Goal: Find specific page/section: Find specific page/section

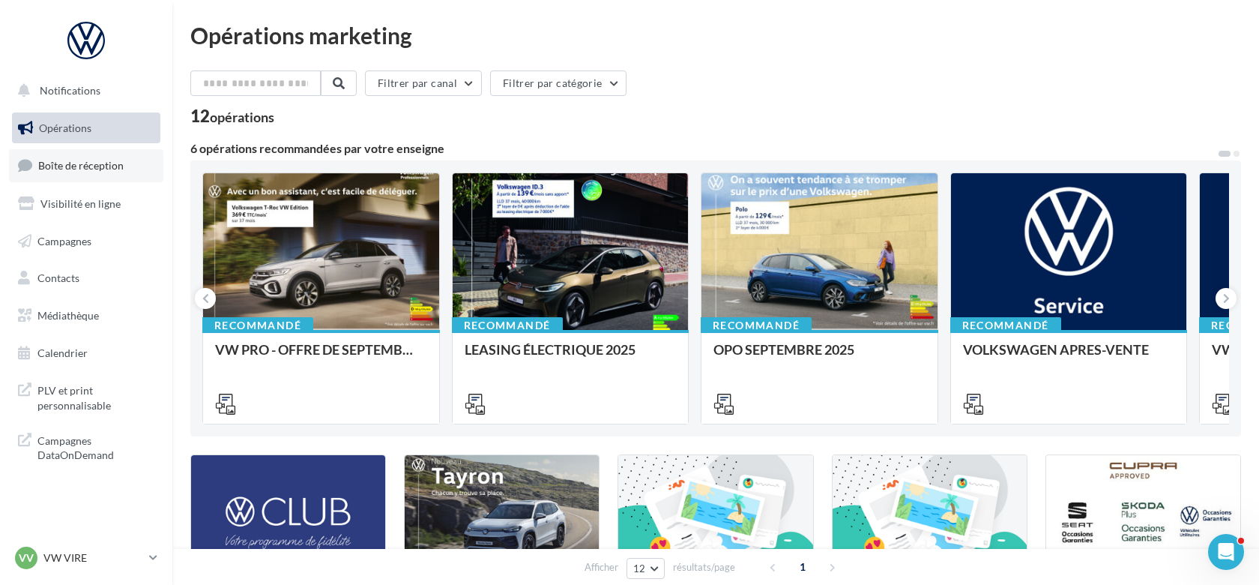
click at [56, 157] on link "Boîte de réception" at bounding box center [86, 165] width 154 height 32
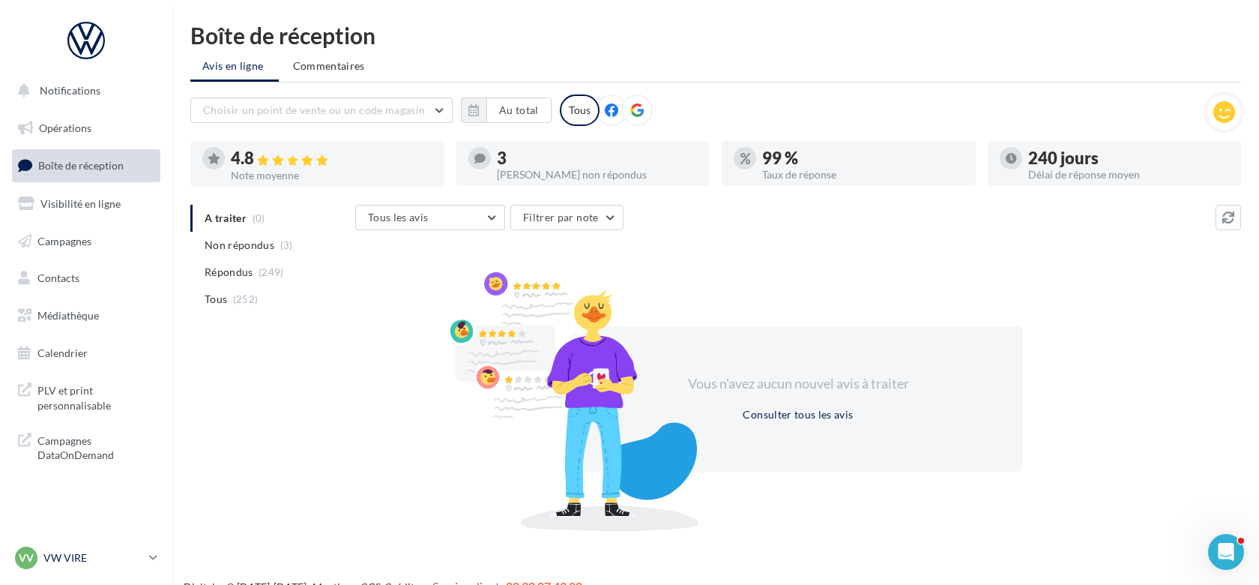
click at [140, 554] on p "VW VIRE" at bounding box center [93, 557] width 100 height 15
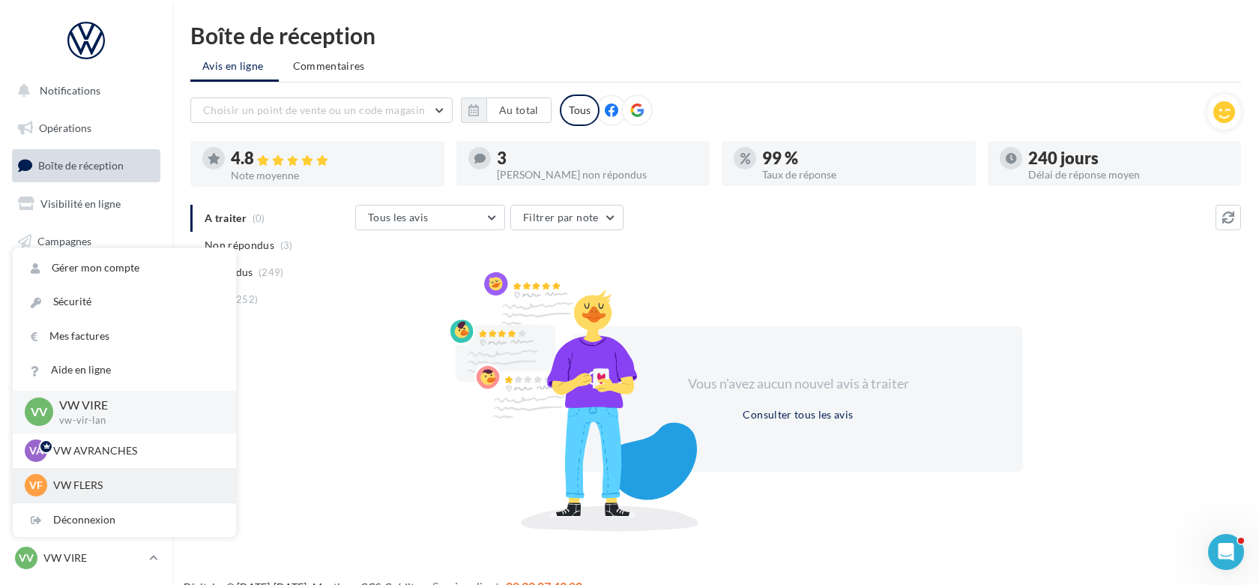
click at [102, 478] on p "VW FLERS" at bounding box center [135, 485] width 165 height 15
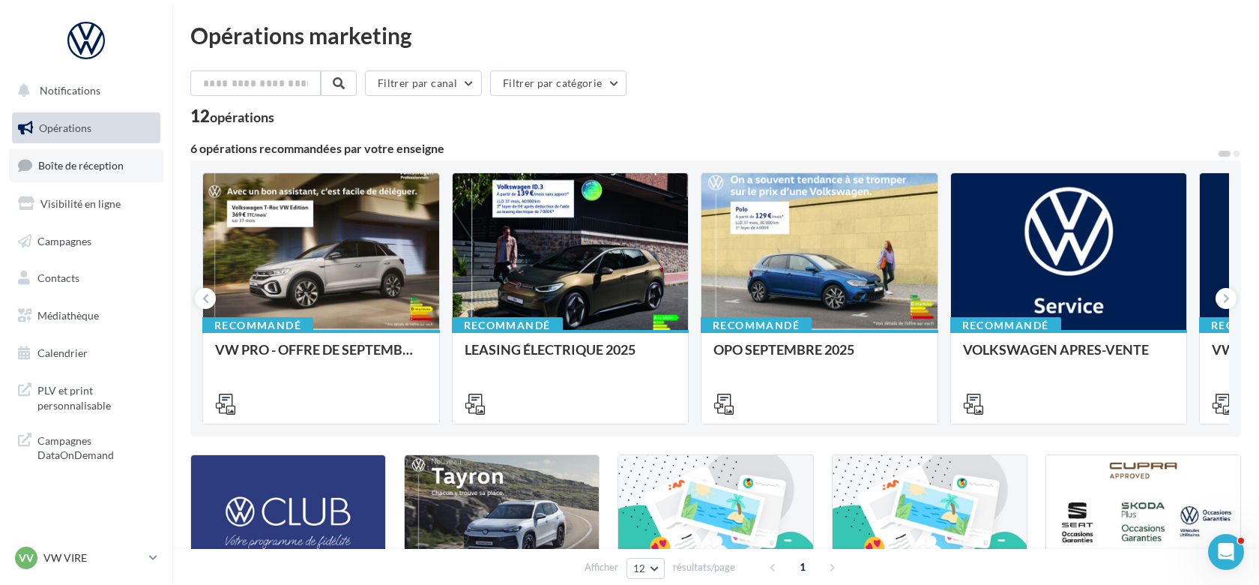
click at [93, 166] on span "Boîte de réception" at bounding box center [80, 165] width 85 height 13
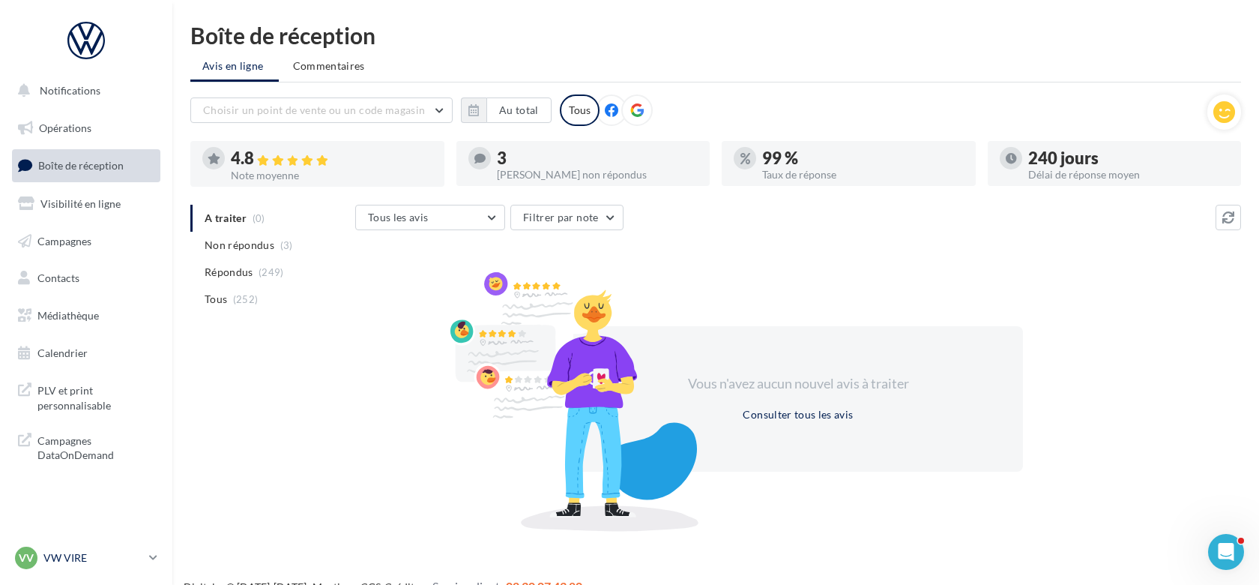
click at [114, 554] on p "VW VIRE" at bounding box center [93, 557] width 100 height 15
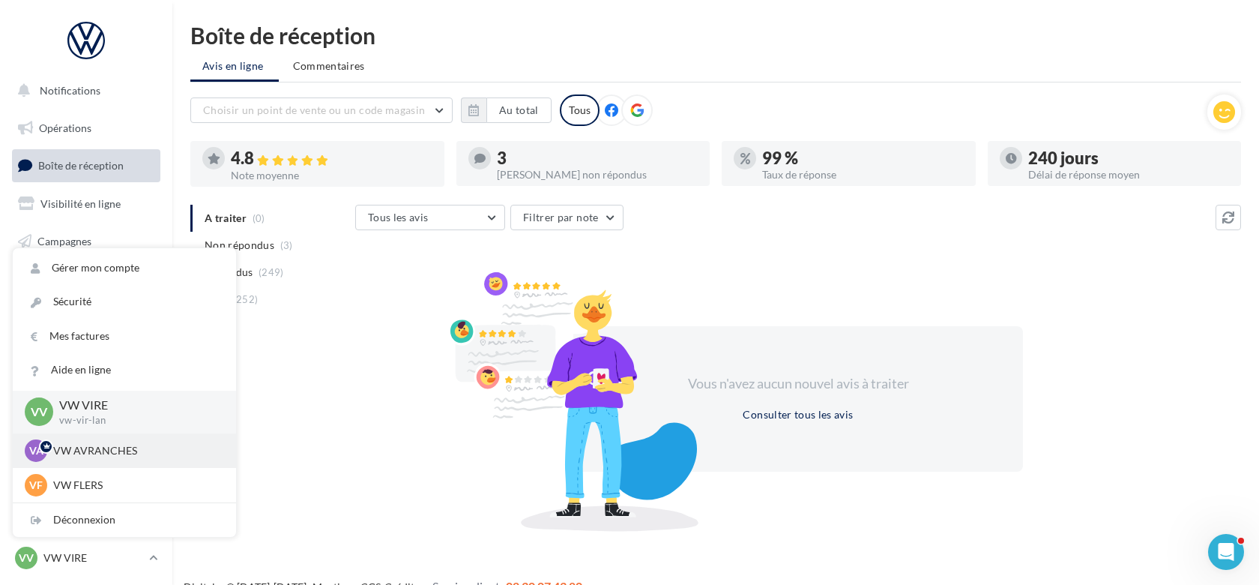
click at [103, 454] on p "VW AVRANCHES" at bounding box center [135, 450] width 165 height 15
